Goal: Information Seeking & Learning: Learn about a topic

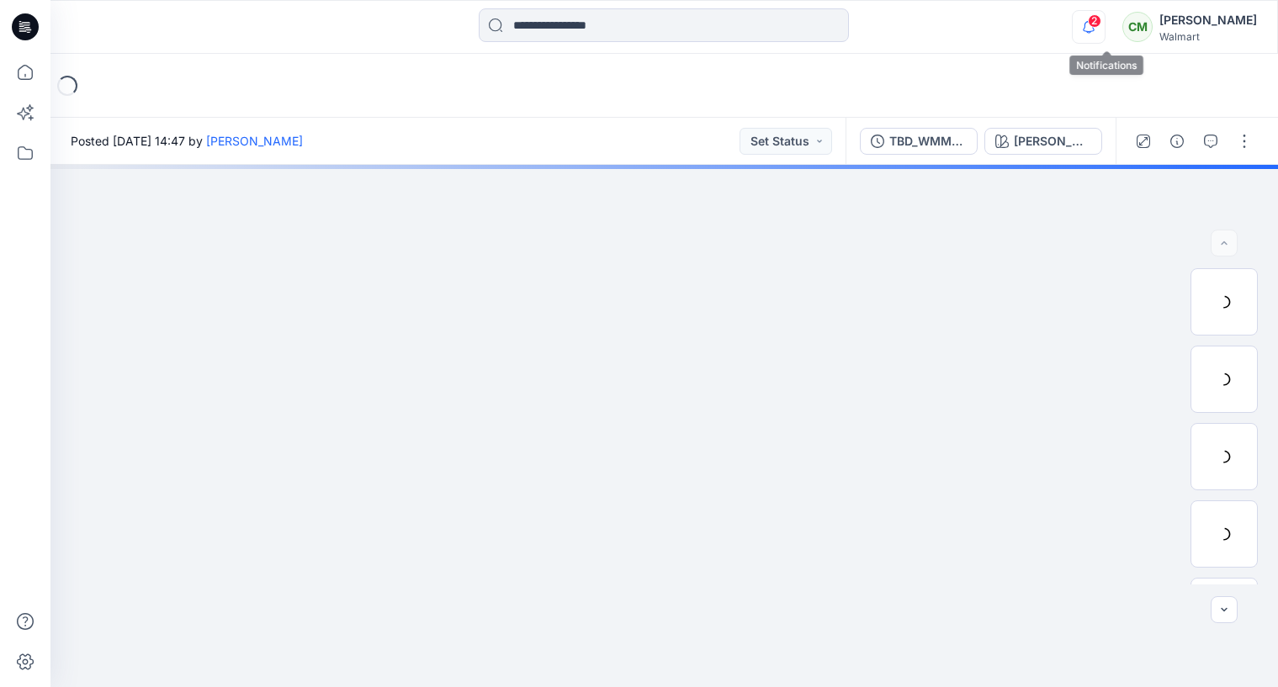
click at [1105, 33] on icon "button" at bounding box center [1089, 27] width 32 height 34
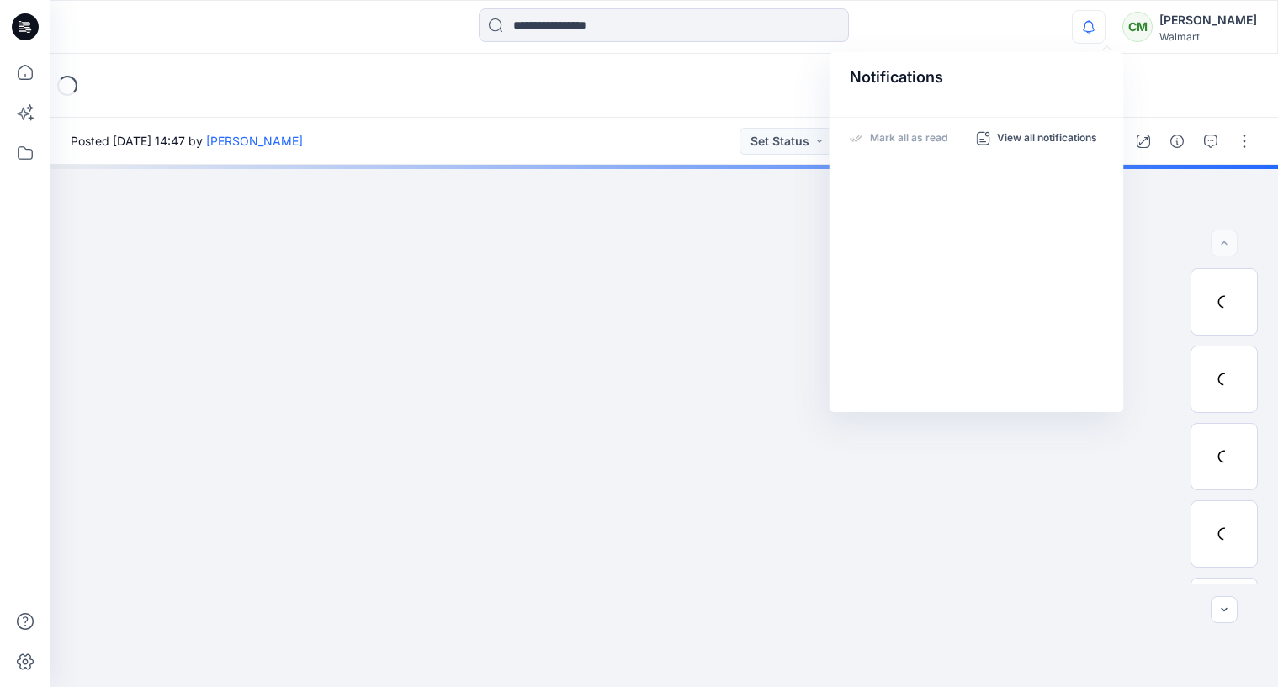
click at [702, 98] on div "Loading..." at bounding box center [663, 86] width 1227 height 64
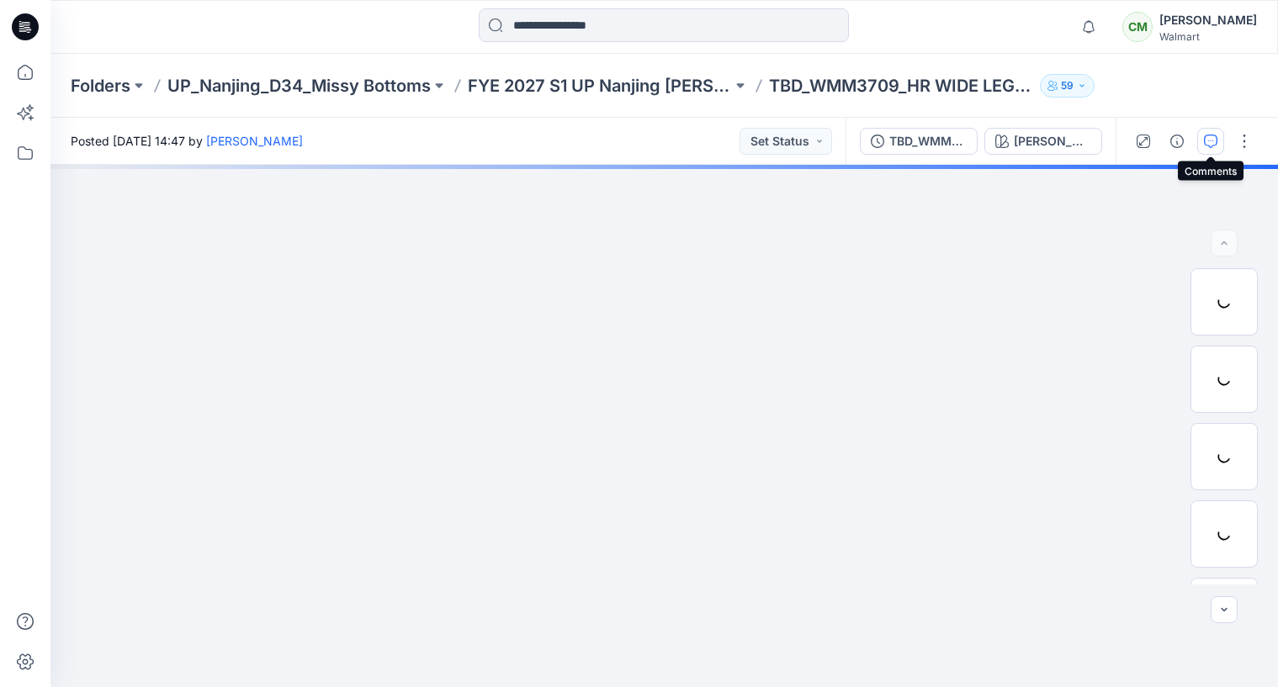
click at [1210, 143] on icon "button" at bounding box center [1210, 141] width 13 height 13
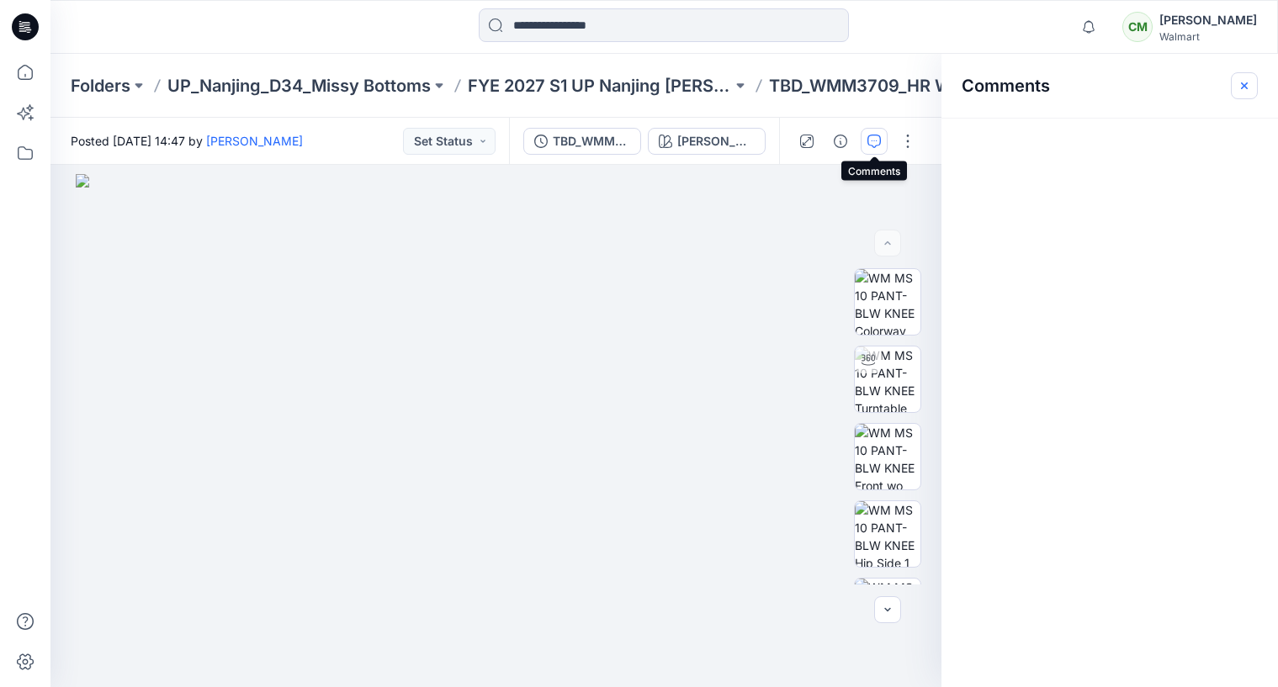
click at [1238, 81] on icon "button" at bounding box center [1243, 85] width 13 height 13
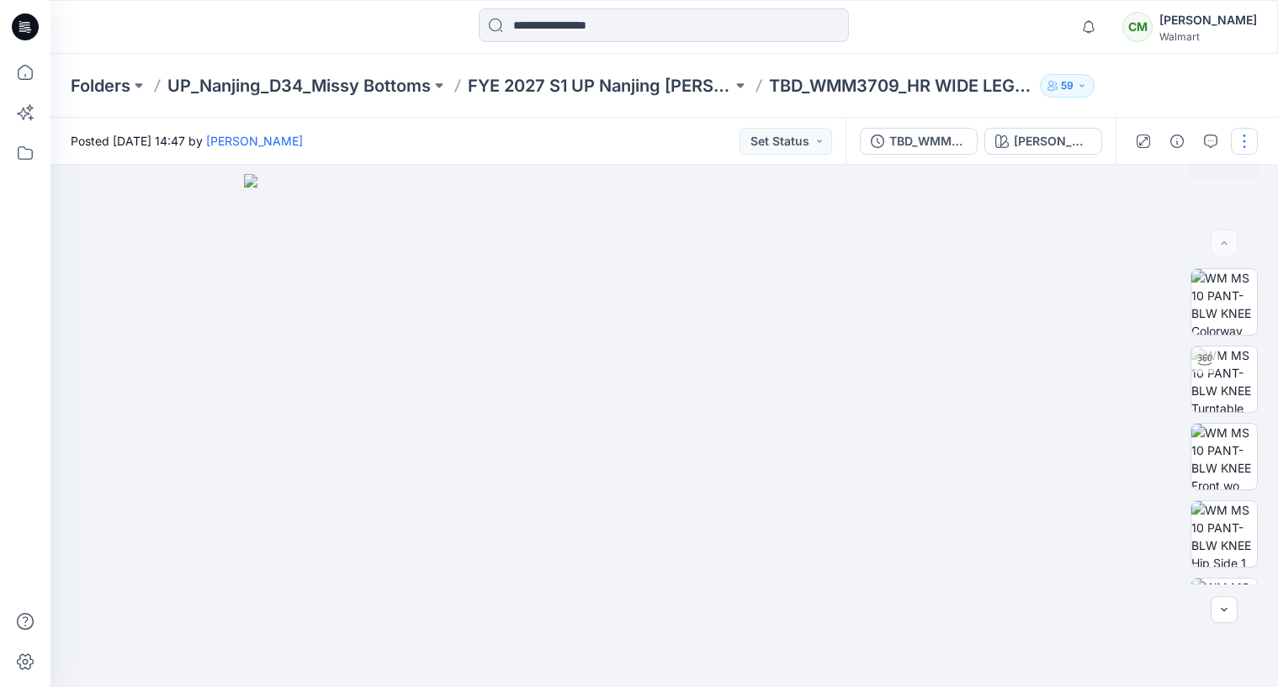
click at [1242, 140] on button "button" at bounding box center [1244, 141] width 27 height 27
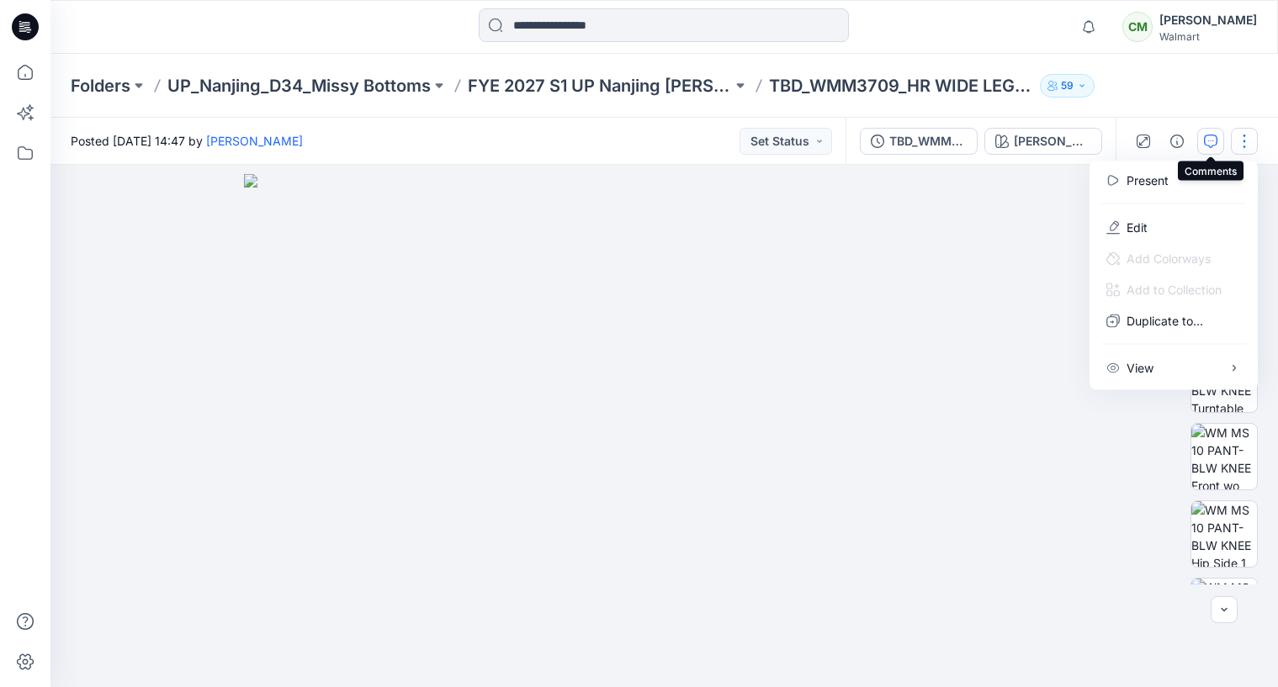
click at [1216, 145] on icon "button" at bounding box center [1210, 141] width 13 height 13
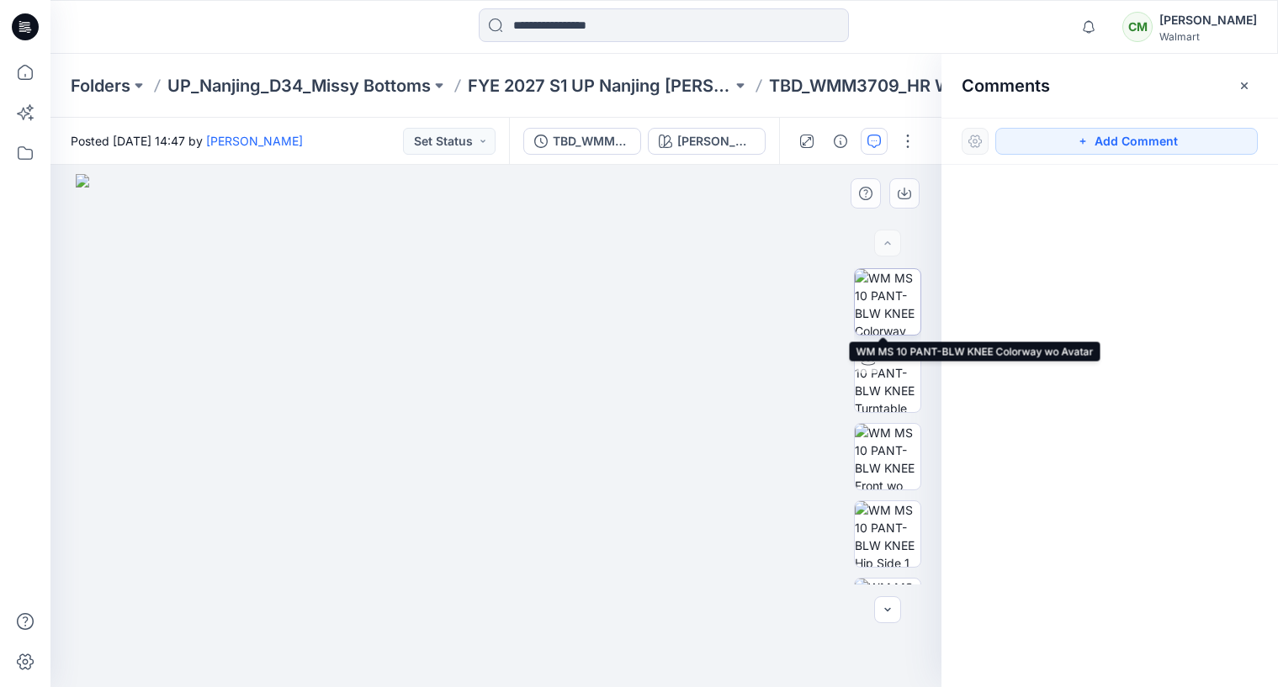
click at [875, 307] on img at bounding box center [888, 302] width 66 height 66
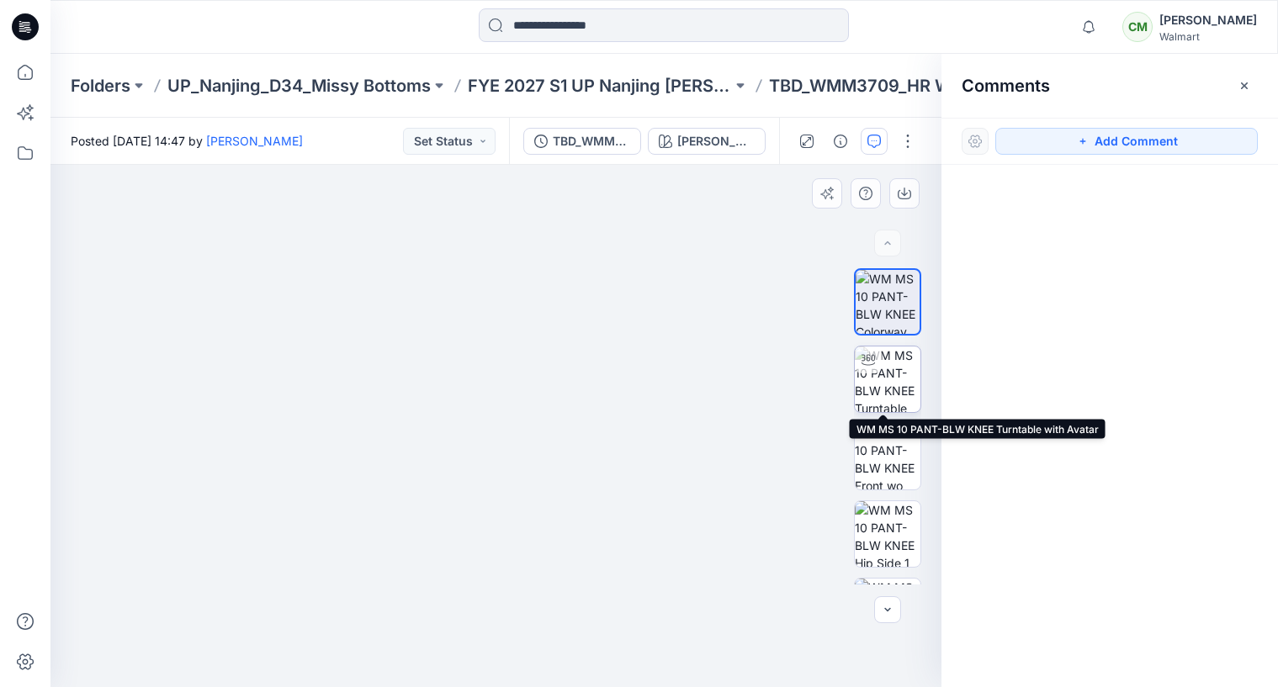
click at [874, 374] on img at bounding box center [888, 380] width 66 height 66
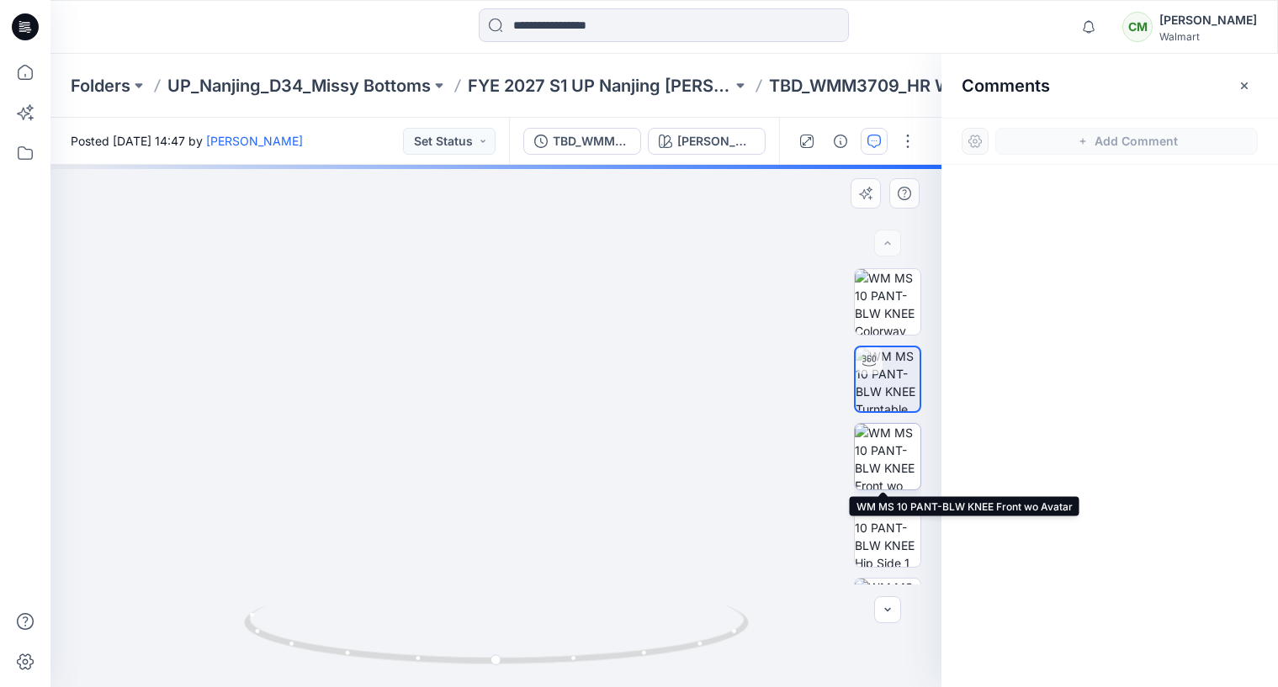
click at [882, 447] on img at bounding box center [888, 457] width 66 height 66
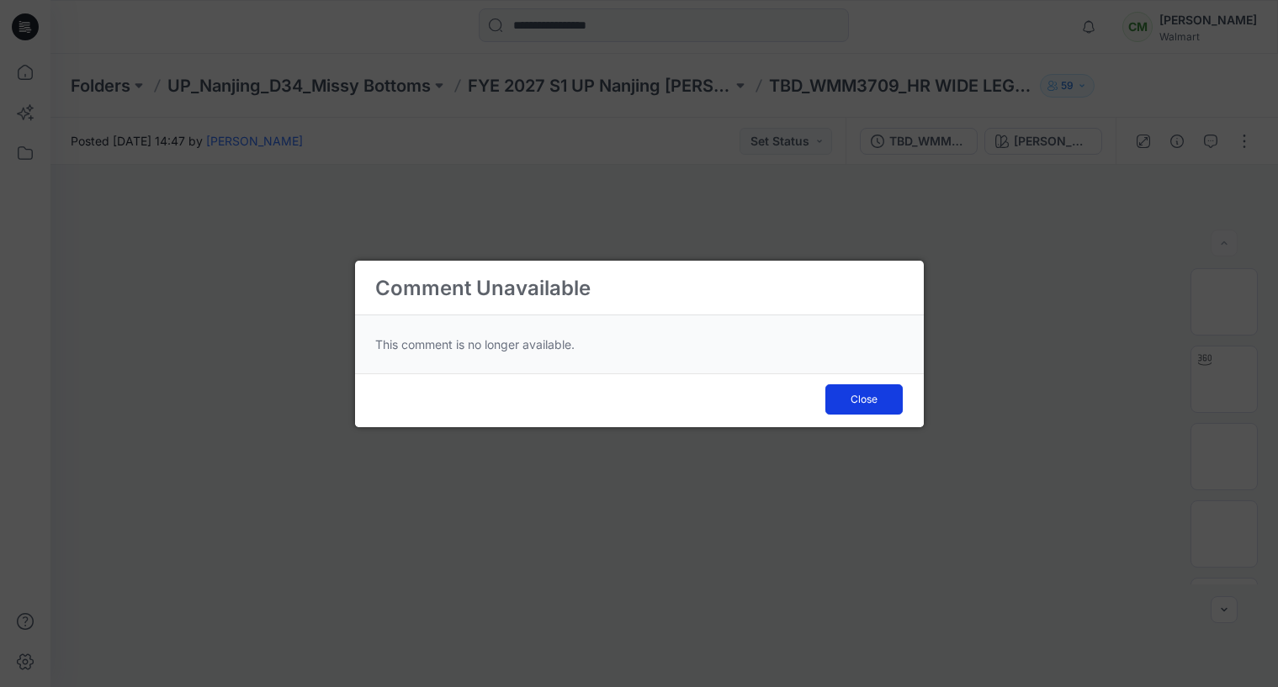
click at [857, 401] on span "Close" at bounding box center [863, 399] width 27 height 15
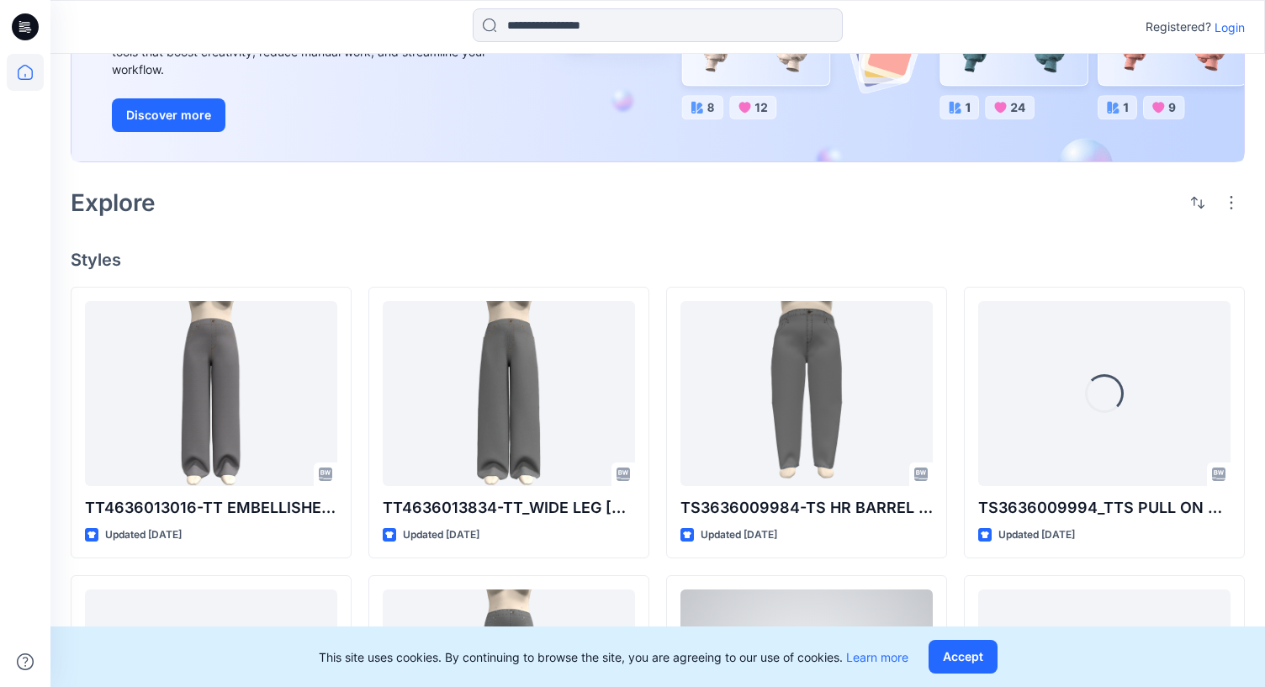
scroll to position [215, 0]
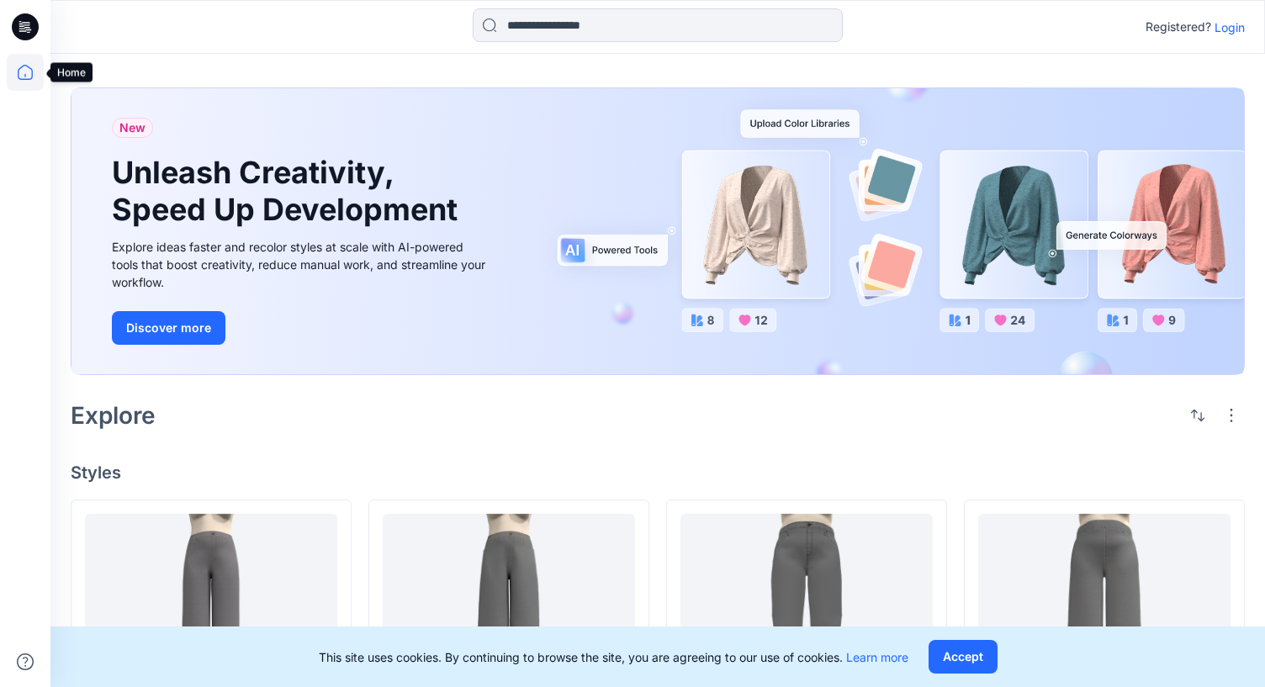
click at [21, 74] on icon at bounding box center [25, 72] width 37 height 37
click at [24, 32] on icon at bounding box center [25, 26] width 27 height 27
click at [960, 656] on button "Accept" at bounding box center [963, 657] width 69 height 34
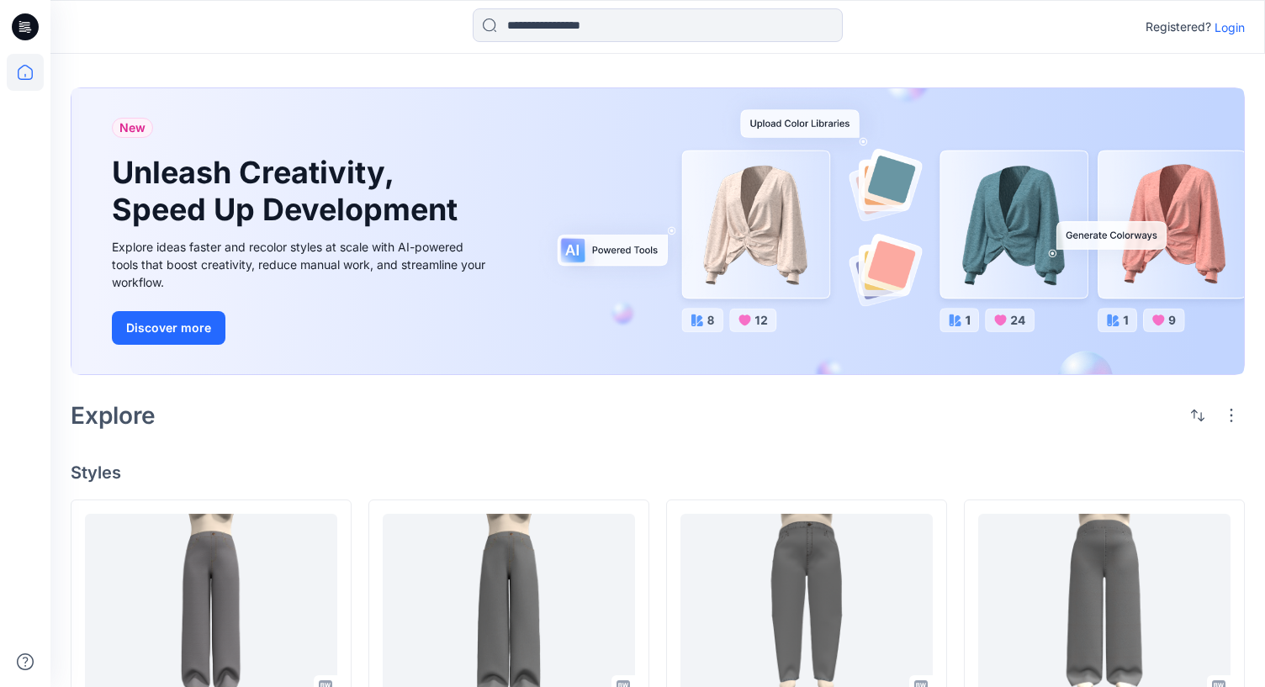
click at [1231, 28] on p "Login" at bounding box center [1230, 28] width 30 height 18
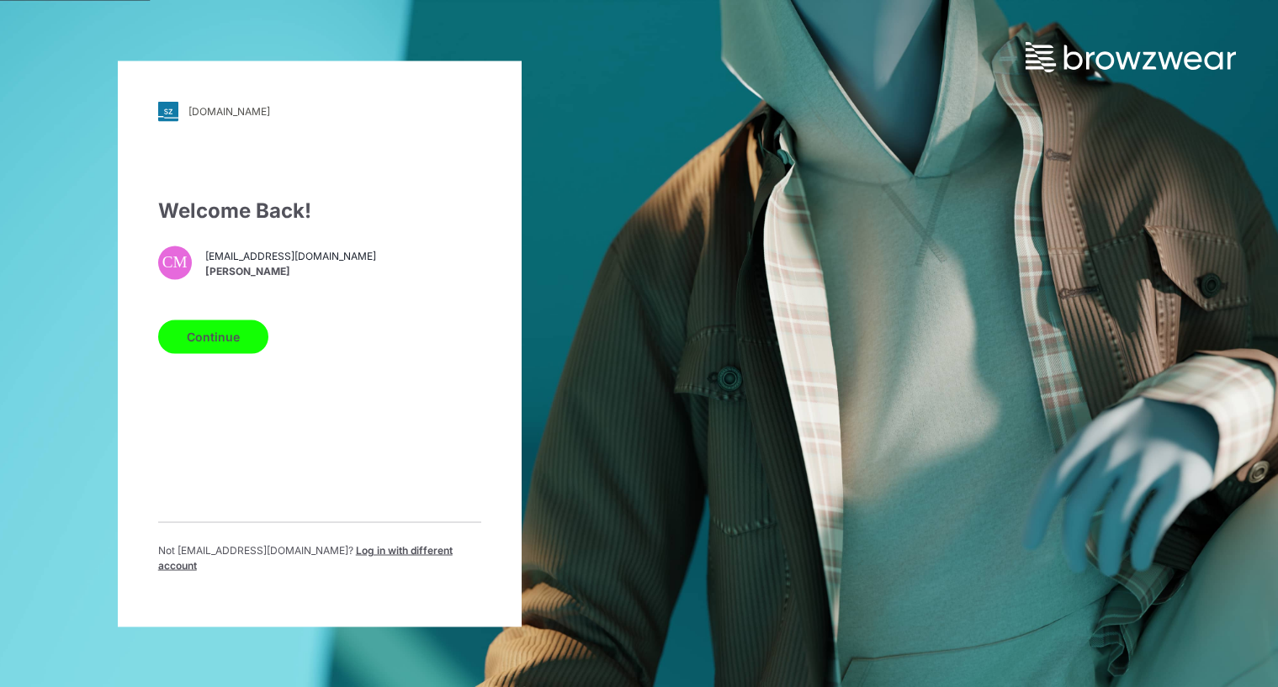
click at [202, 348] on button "Continue" at bounding box center [213, 337] width 110 height 34
click at [210, 346] on button "Continue" at bounding box center [213, 337] width 110 height 34
click at [198, 346] on button "Continue" at bounding box center [213, 337] width 110 height 34
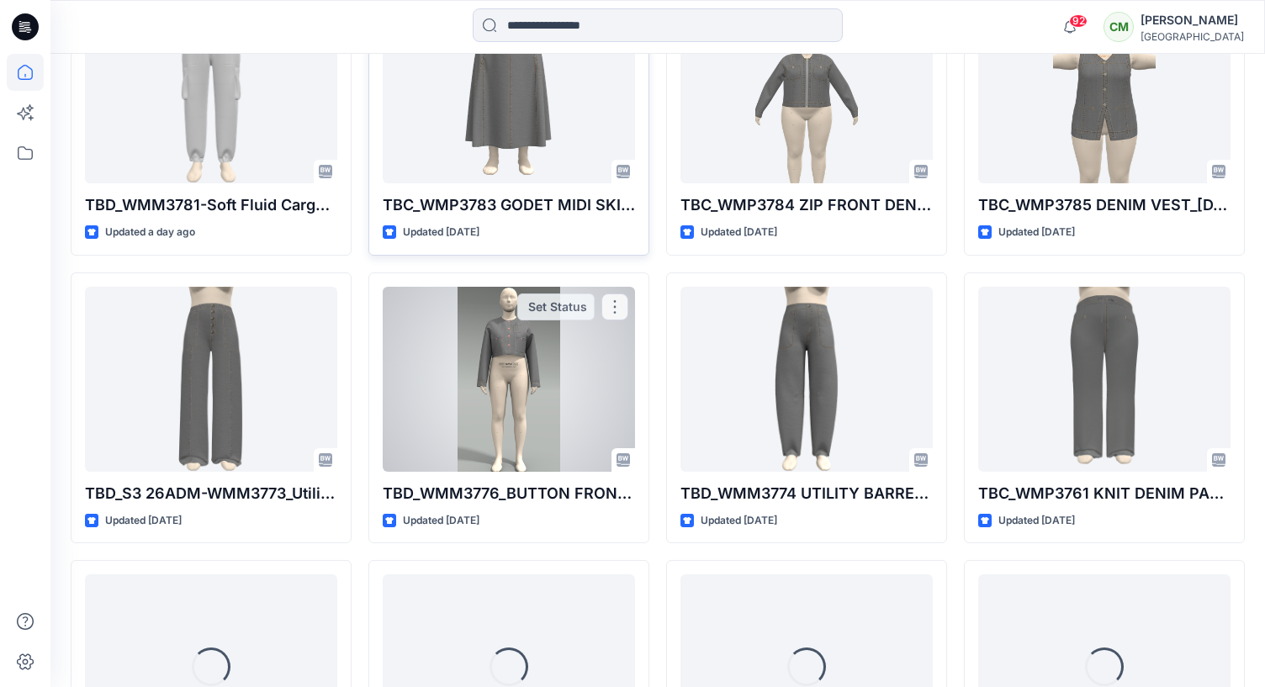
scroll to position [866, 0]
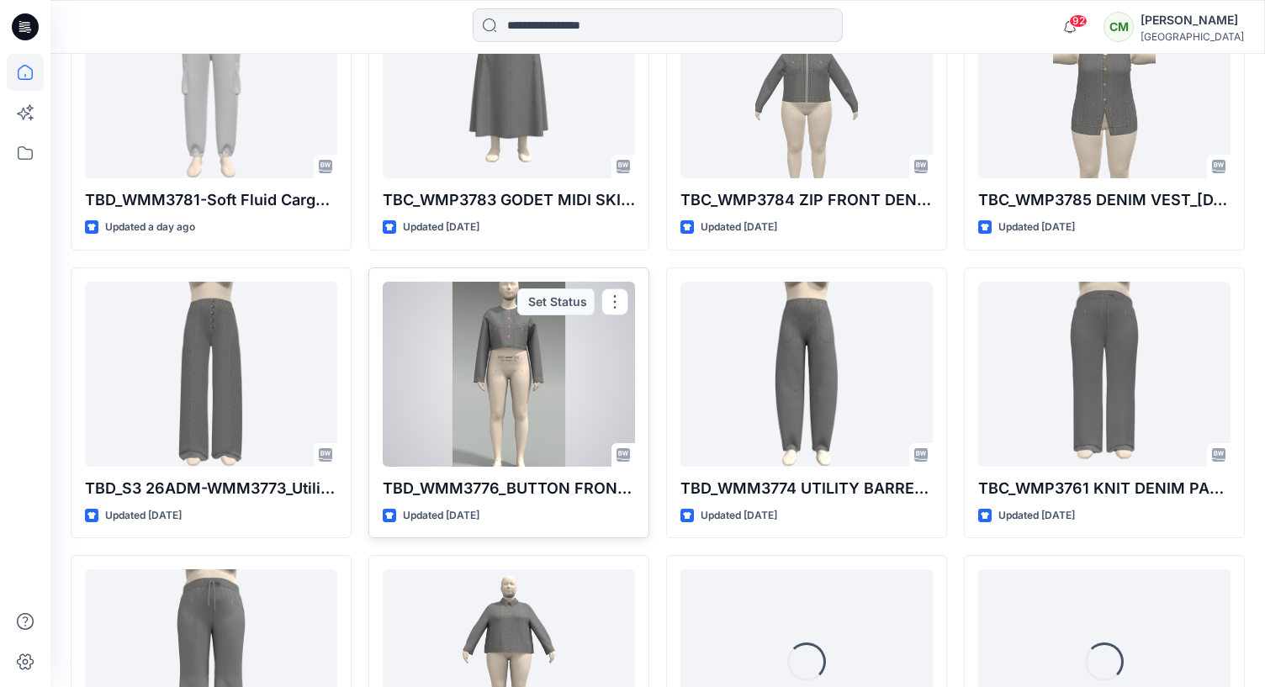
click at [496, 397] on div at bounding box center [509, 374] width 252 height 185
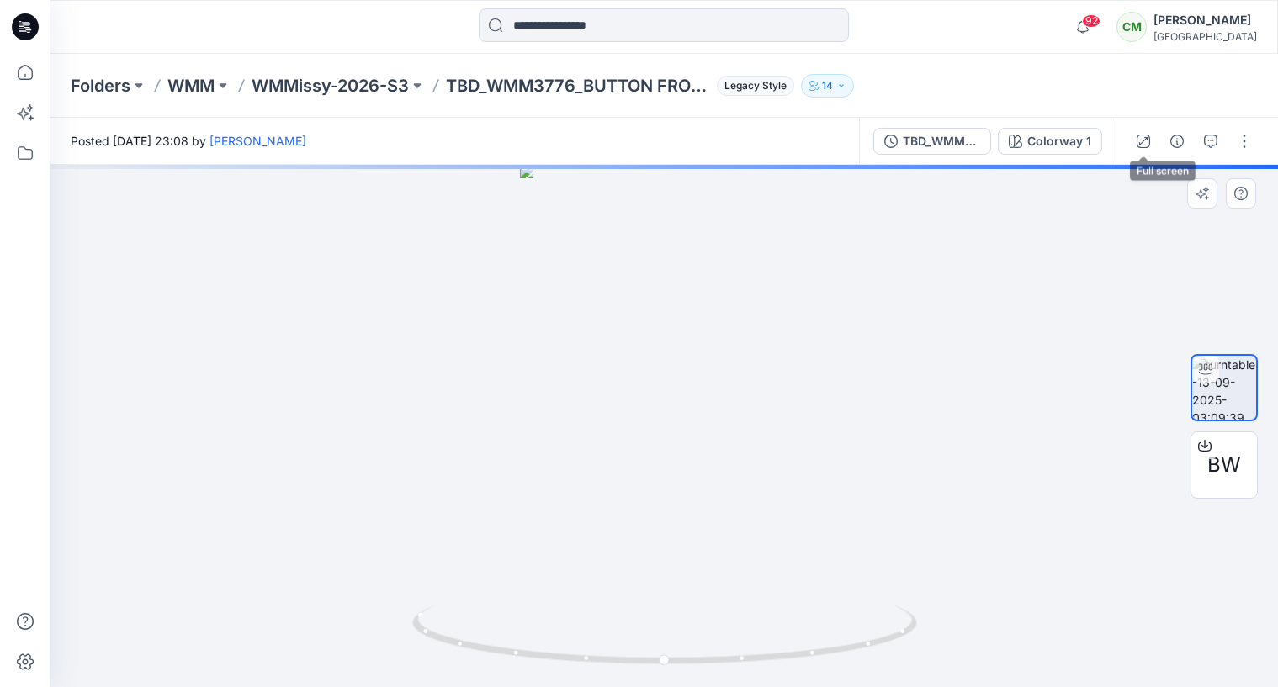
click at [1138, 139] on icon "button" at bounding box center [1143, 141] width 13 height 13
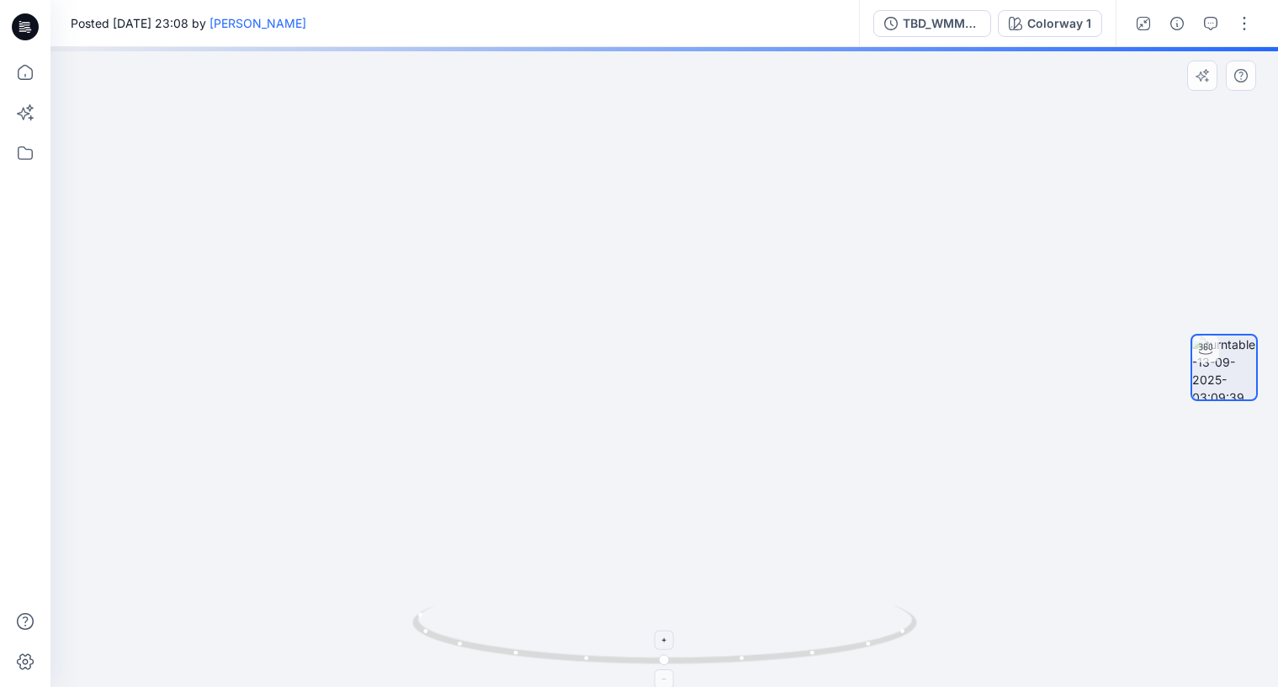
click at [664, 644] on icon at bounding box center [665, 641] width 10 height 10
drag, startPoint x: 651, startPoint y: 231, endPoint x: 651, endPoint y: 478, distance: 246.5
click at [651, 478] on img at bounding box center [664, 367] width 534 height 640
drag, startPoint x: 771, startPoint y: 562, endPoint x: 578, endPoint y: 563, distance: 193.5
click at [575, 562] on img at bounding box center [664, 367] width 534 height 640
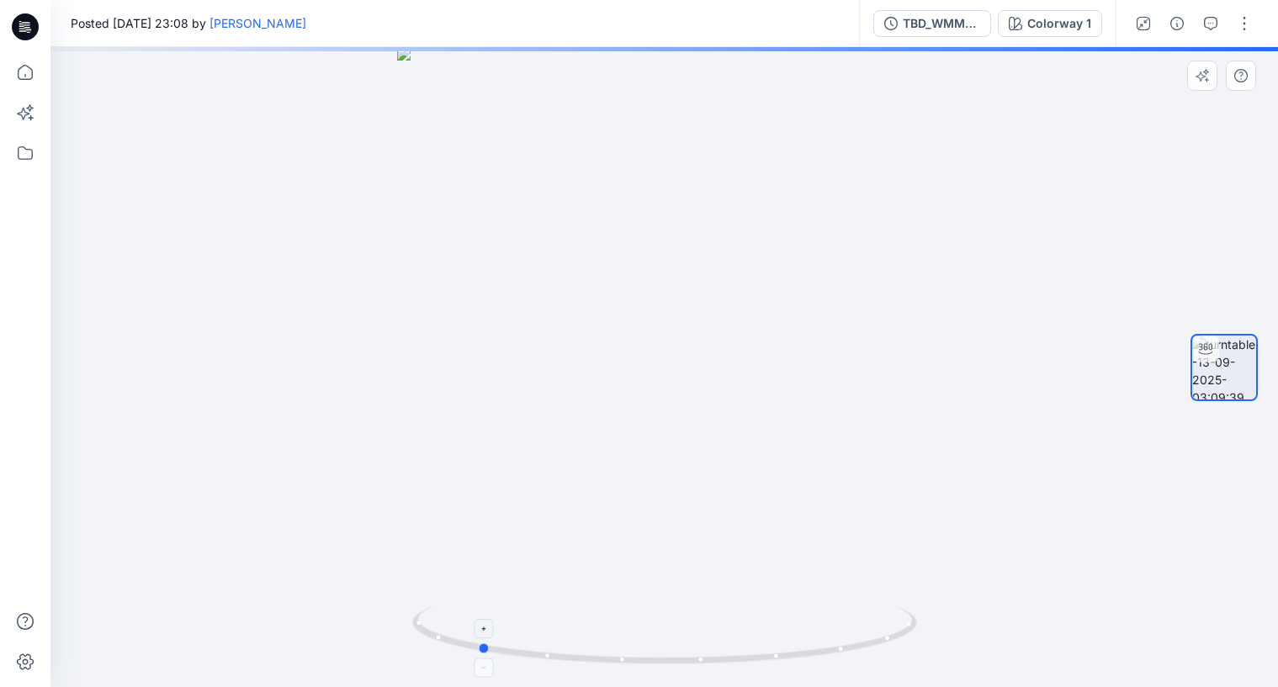
drag, startPoint x: 757, startPoint y: 659, endPoint x: 570, endPoint y: 657, distance: 186.8
click at [570, 657] on icon at bounding box center [666, 637] width 509 height 63
drag, startPoint x: 713, startPoint y: 660, endPoint x: 517, endPoint y: 658, distance: 196.0
click at [517, 659] on icon at bounding box center [666, 637] width 509 height 63
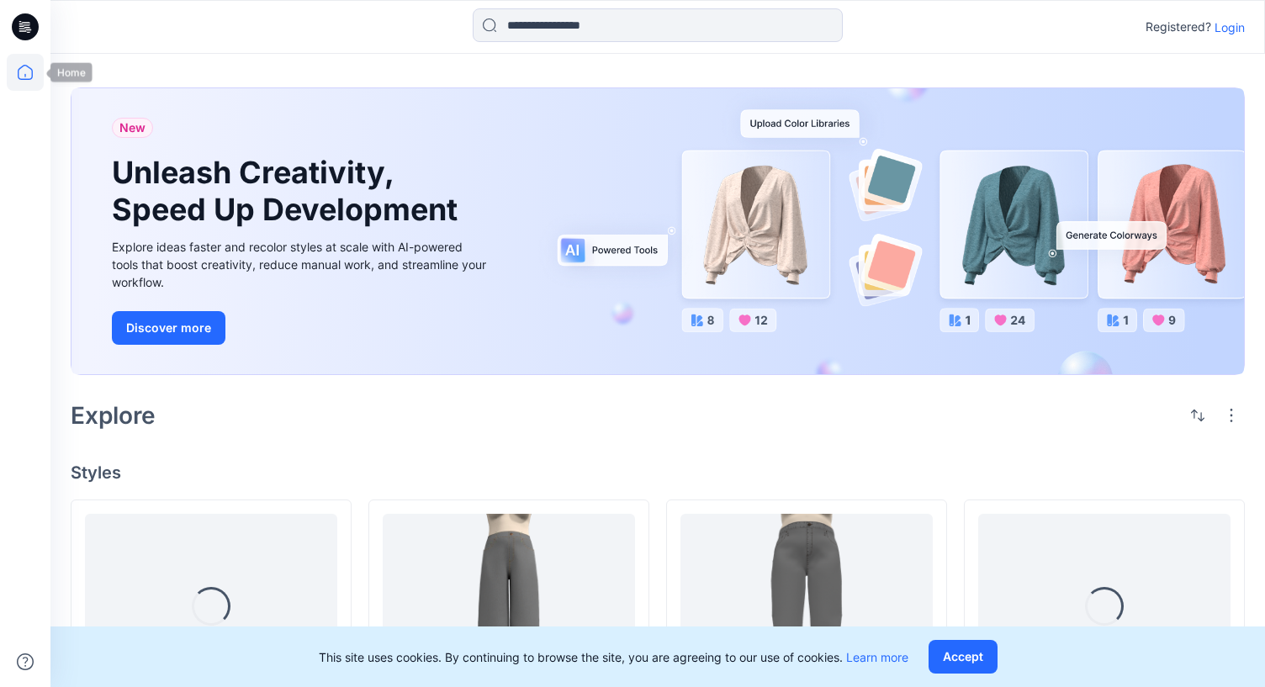
click at [21, 76] on icon at bounding box center [25, 72] width 37 height 37
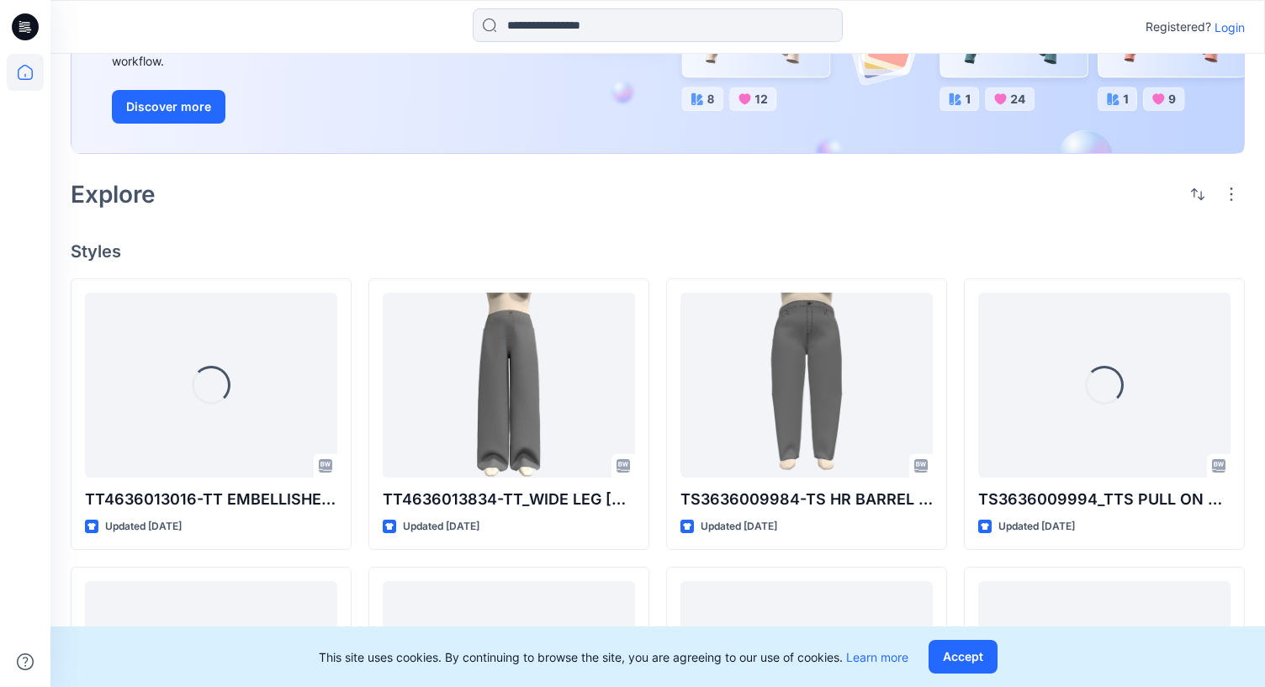
scroll to position [226, 0]
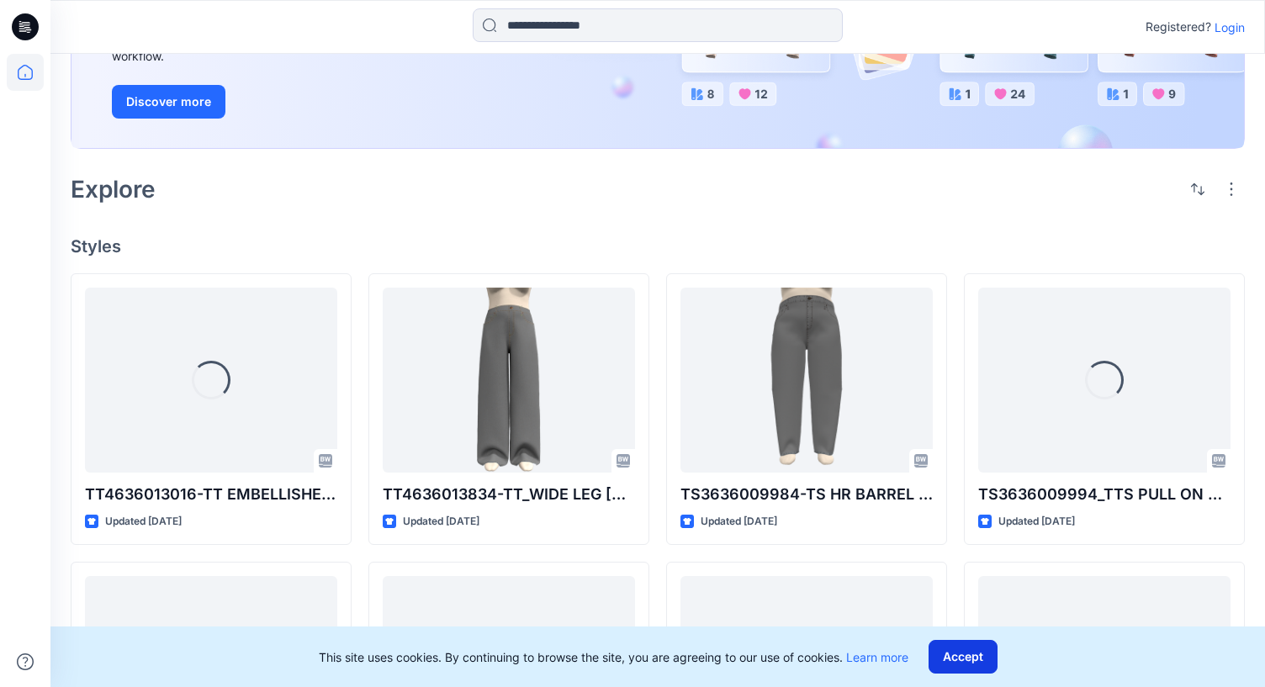
click at [957, 658] on button "Accept" at bounding box center [963, 657] width 69 height 34
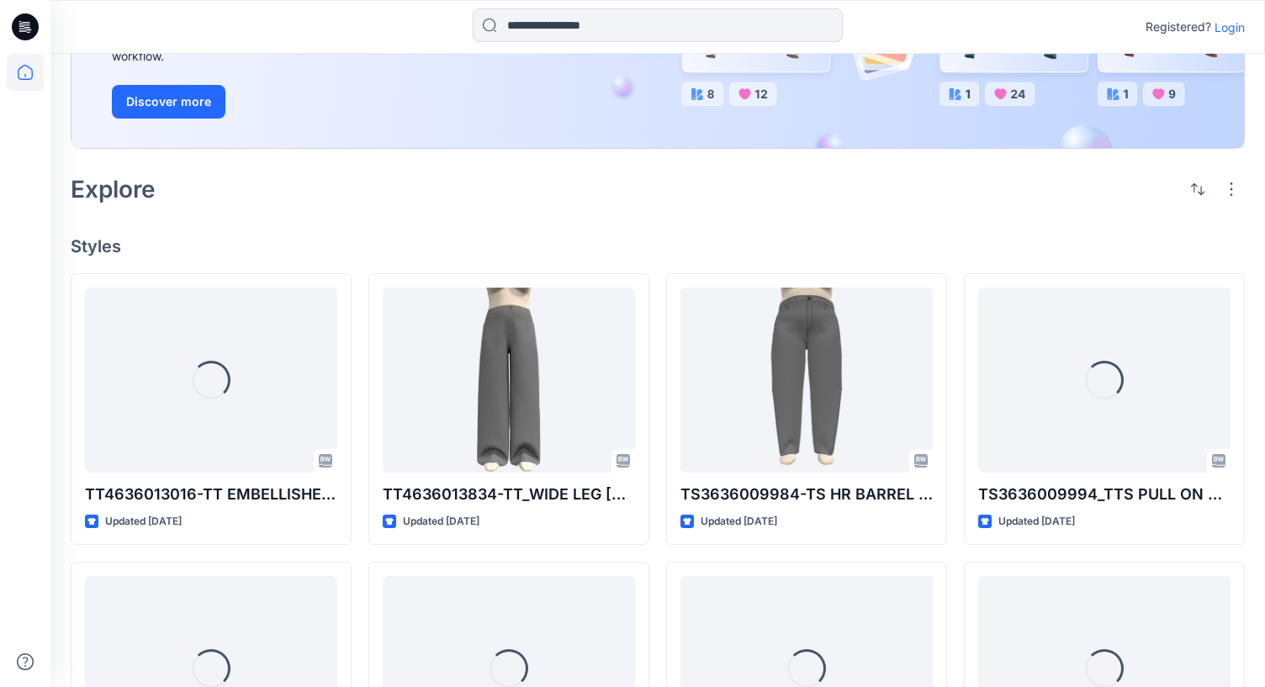
click at [1227, 31] on p "Login" at bounding box center [1230, 28] width 30 height 18
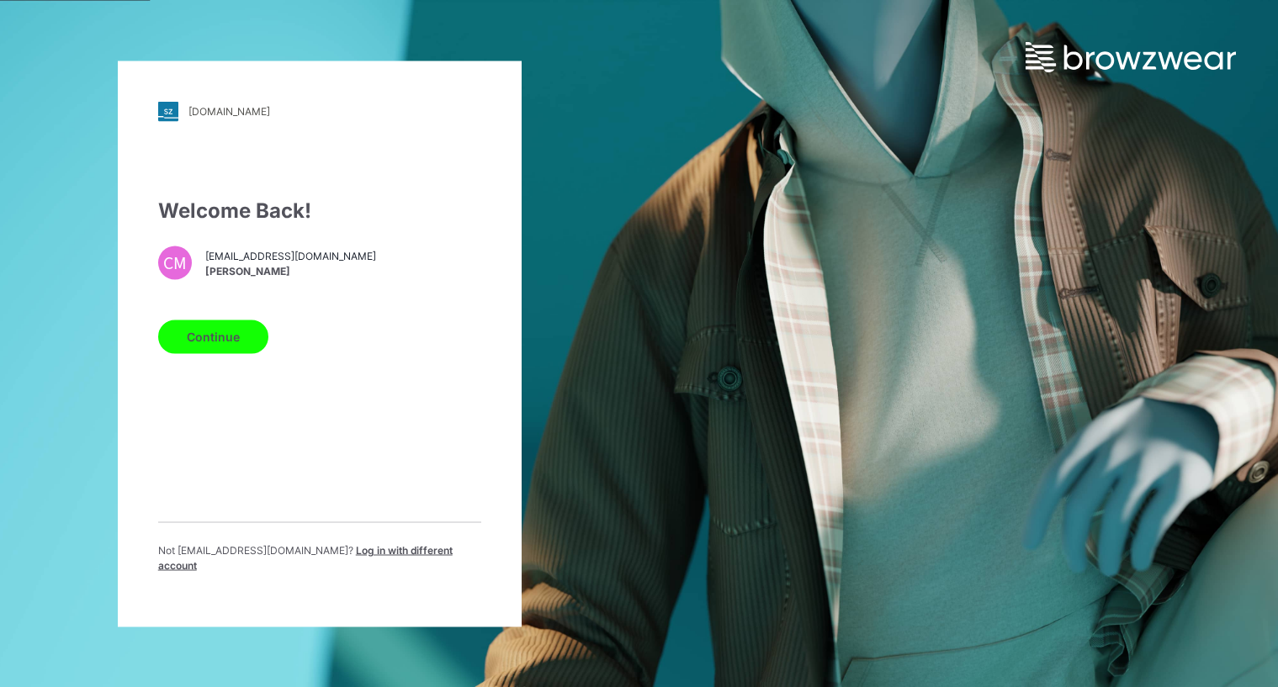
click at [213, 334] on button "Continue" at bounding box center [213, 337] width 110 height 34
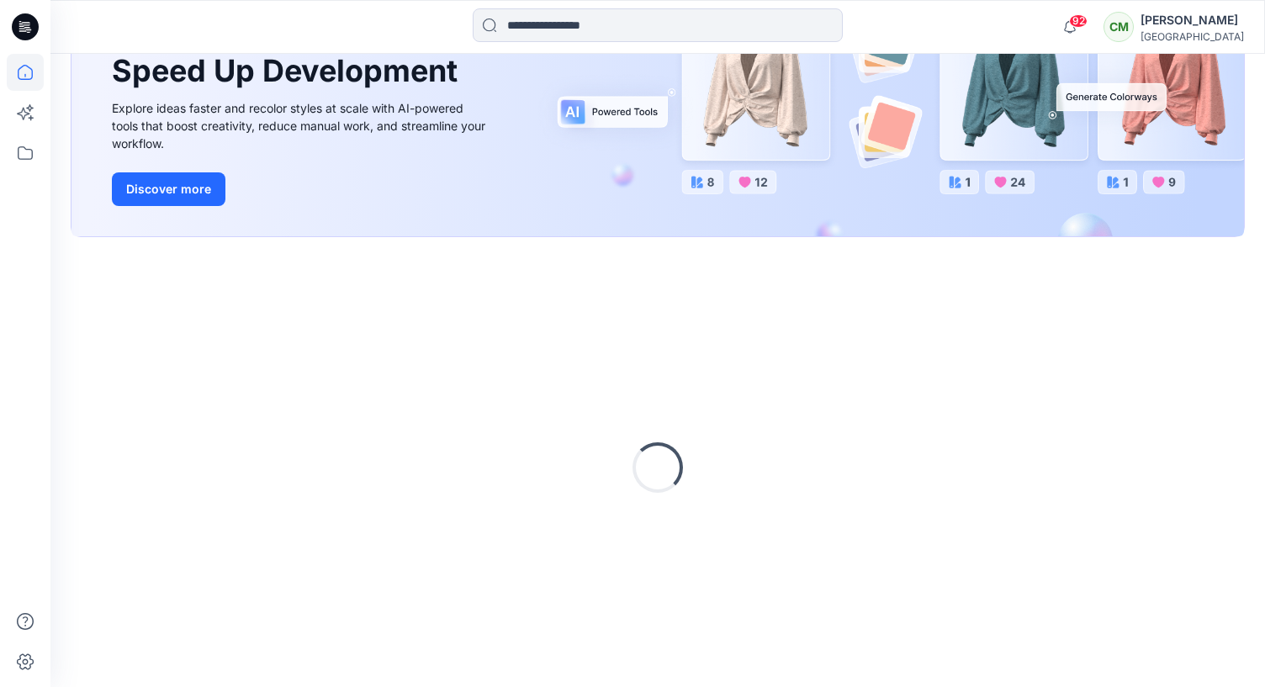
scroll to position [195, 0]
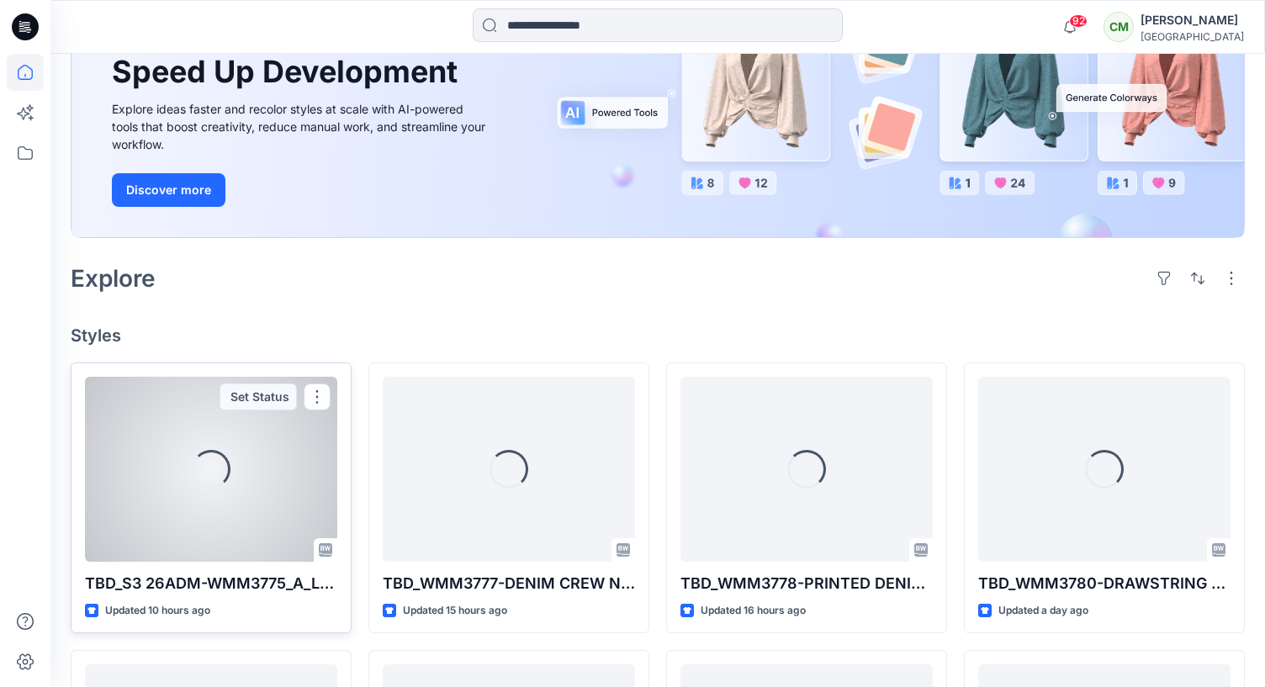
click at [152, 532] on div "Loading..." at bounding box center [211, 469] width 252 height 185
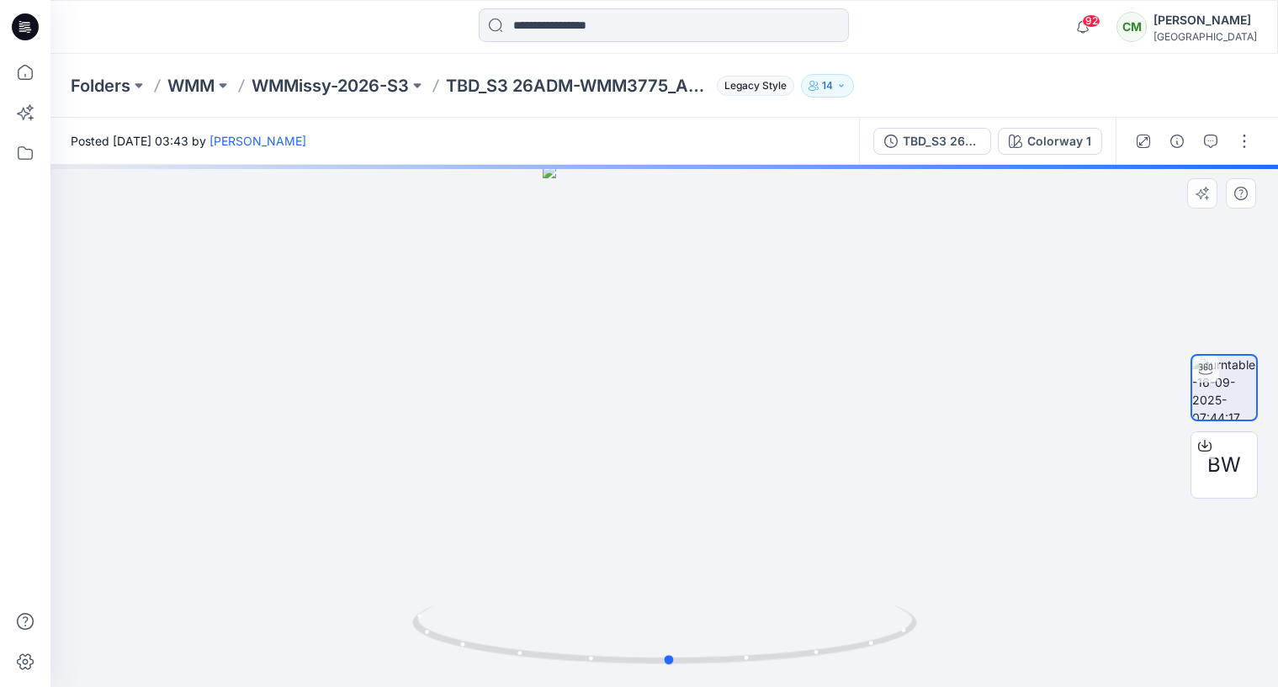
drag, startPoint x: 744, startPoint y: 450, endPoint x: 748, endPoint y: 485, distance: 35.6
click at [749, 485] on div at bounding box center [663, 426] width 1227 height 522
